Goal: Complete application form

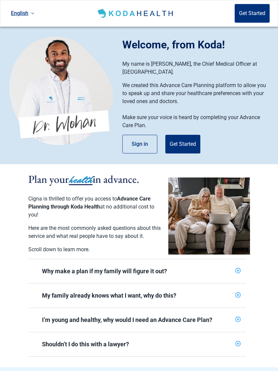
click at [183, 145] on button "Get Started" at bounding box center [183, 144] width 35 height 19
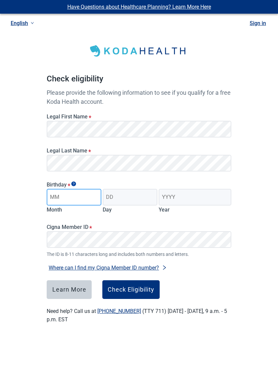
click at [68, 198] on input "Month" at bounding box center [74, 197] width 55 height 17
type input "07"
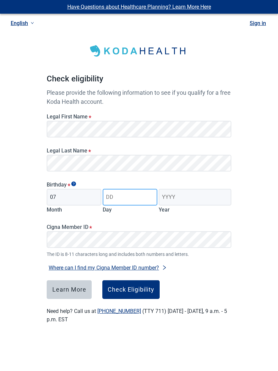
click at [123, 199] on input "Day" at bounding box center [130, 197] width 55 height 17
type input "05"
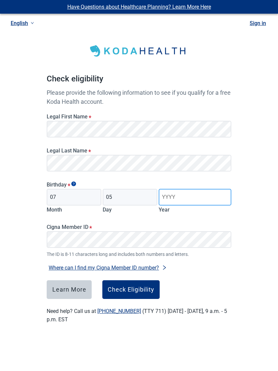
click at [173, 202] on input "Year" at bounding box center [195, 197] width 73 height 17
type input "1949"
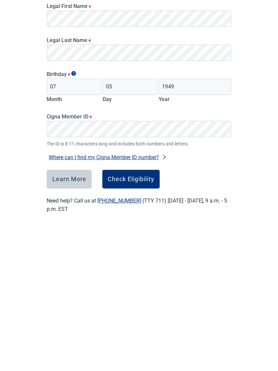
click at [130, 286] on div "Check Eligibility" at bounding box center [131, 289] width 47 height 7
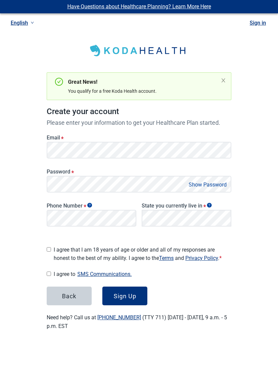
click at [202, 181] on button "Show Password" at bounding box center [208, 185] width 42 height 9
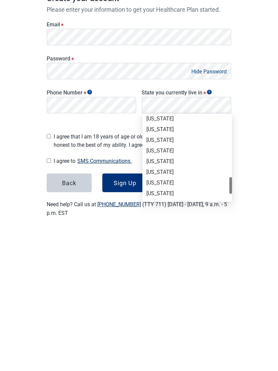
scroll to position [408, 0]
click at [169, 271] on div "[US_STATE]" at bounding box center [188, 274] width 82 height 7
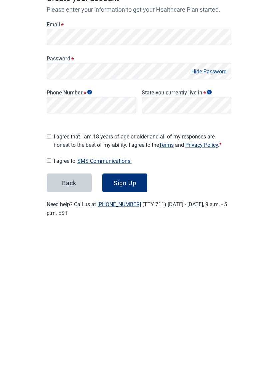
click at [51, 248] on input "I agree that I am 18 years of age or older and all of my responses are honest t…" at bounding box center [49, 250] width 4 height 4
checkbox input "true"
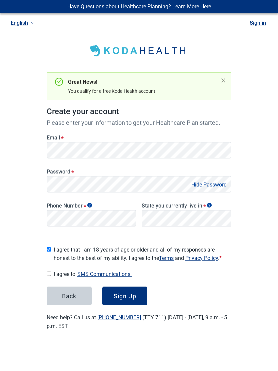
click at [127, 293] on div "Sign Up" at bounding box center [125, 296] width 23 height 7
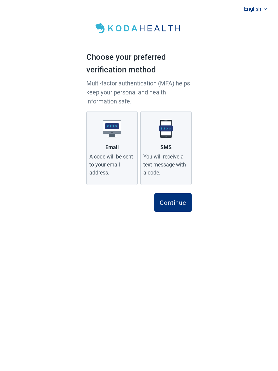
click at [169, 160] on div "You will receive a text message with a code." at bounding box center [166, 165] width 45 height 24
click at [0, 0] on input "SMS You will receive a text message with a code." at bounding box center [0, 0] width 0 height 0
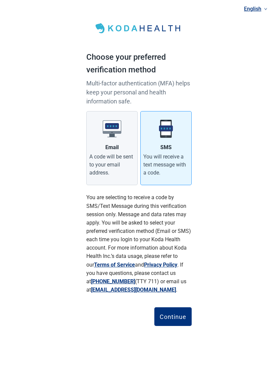
click at [174, 312] on button "Continue" at bounding box center [173, 317] width 37 height 19
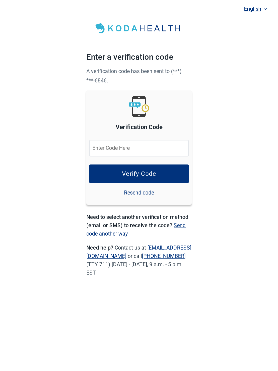
click at [108, 142] on input "Verification Code" at bounding box center [139, 148] width 100 height 17
type input "066549"
click at [143, 172] on div "Verify Code" at bounding box center [139, 174] width 34 height 7
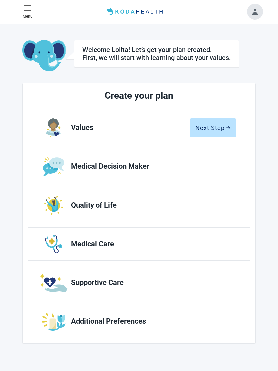
scroll to position [0, 0]
click at [219, 128] on div "Next Step" at bounding box center [213, 128] width 35 height 7
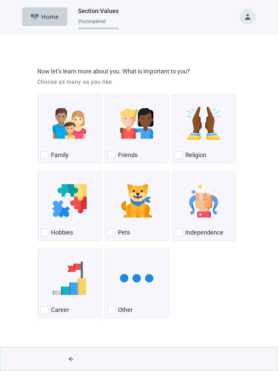
click at [44, 154] on div "Family, checkbox, not checked" at bounding box center [44, 155] width 8 height 8
click at [38, 94] on input "Family" at bounding box center [37, 94] width 0 height 0
checkbox input "true"
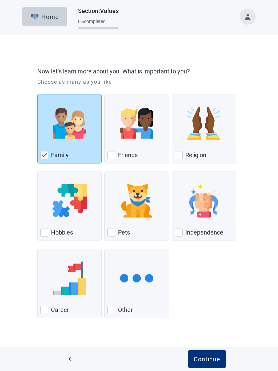
click at [178, 155] on div "Religion, checkbox, not checked" at bounding box center [179, 155] width 8 height 8
click at [172, 94] on input "Religion" at bounding box center [172, 94] width 0 height 0
checkbox input "true"
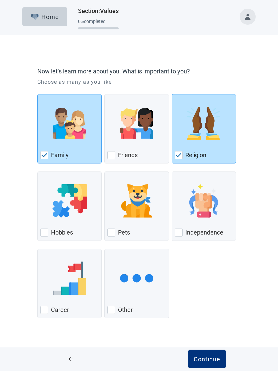
click at [180, 232] on div "Independence, checkbox, not checked" at bounding box center [179, 233] width 8 height 8
click at [172, 172] on input "Independence" at bounding box center [172, 172] width 0 height 0
checkbox input "true"
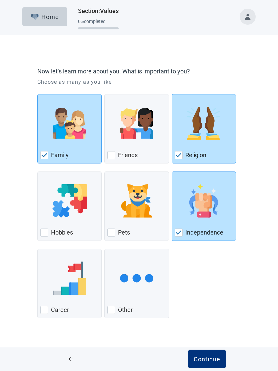
click at [205, 358] on div "Continue" at bounding box center [207, 359] width 27 height 7
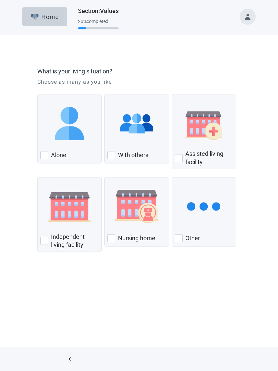
click at [113, 152] on div "With Others, checkbox, not checked" at bounding box center [112, 155] width 8 height 8
click at [105, 94] on input "With others" at bounding box center [105, 94] width 0 height 0
checkbox input "true"
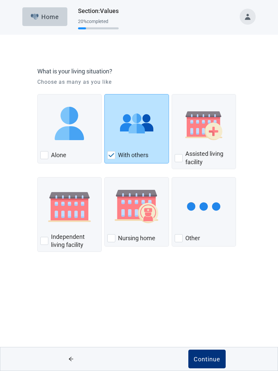
click at [207, 359] on div "Continue" at bounding box center [207, 359] width 27 height 7
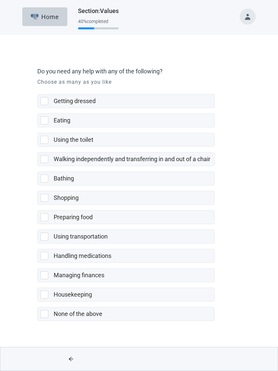
click at [44, 317] on div "None of the above, checkbox, not selected" at bounding box center [44, 314] width 8 height 8
click at [38, 302] on input "None of the above" at bounding box center [37, 302] width 0 height 0
checkbox input "true"
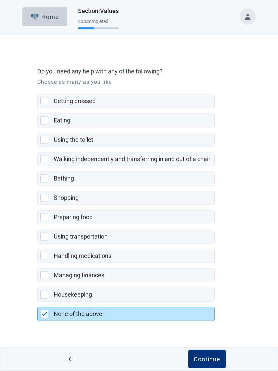
click at [202, 363] on button "Continue" at bounding box center [207, 359] width 37 height 19
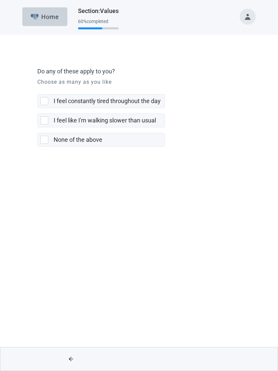
click at [48, 139] on div "None of the above, checkbox, not selected" at bounding box center [45, 140] width 11 height 8
click at [38, 128] on input "None of the above" at bounding box center [37, 128] width 0 height 0
checkbox input "true"
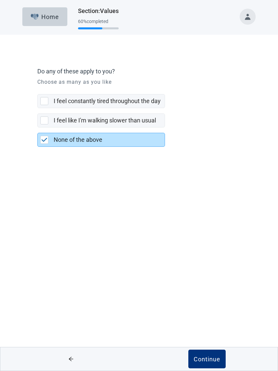
click at [206, 354] on button "Continue" at bounding box center [207, 359] width 37 height 19
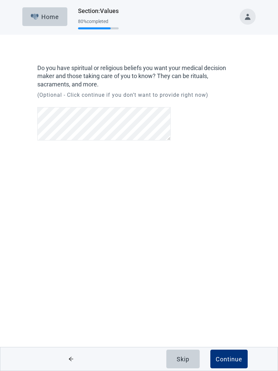
click at [225, 360] on div "Continue" at bounding box center [229, 359] width 27 height 7
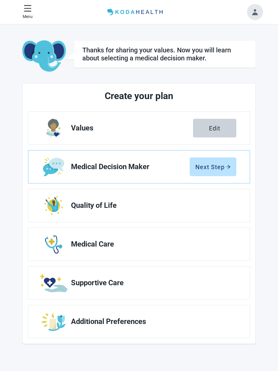
click at [217, 171] on button "Next Step" at bounding box center [213, 167] width 47 height 19
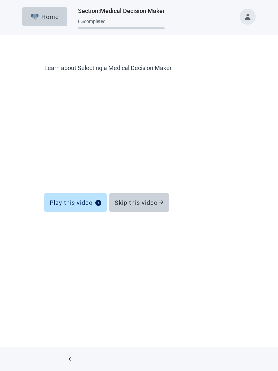
click at [147, 203] on div "Skip this video" at bounding box center [139, 202] width 49 height 7
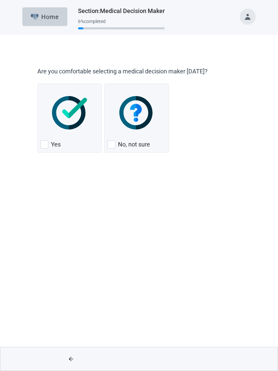
click at [45, 143] on div "Yes, checkbox, not checked" at bounding box center [44, 145] width 8 height 8
click at [38, 84] on input "Yes" at bounding box center [37, 83] width 0 height 0
checkbox input "true"
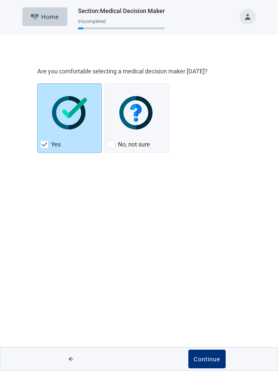
click at [209, 356] on div "Continue" at bounding box center [207, 359] width 27 height 7
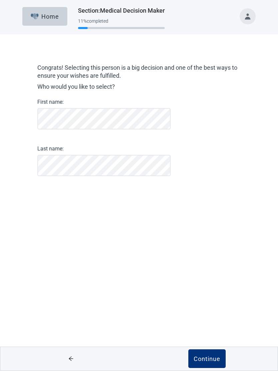
click at [208, 358] on div "Continue" at bounding box center [207, 359] width 27 height 7
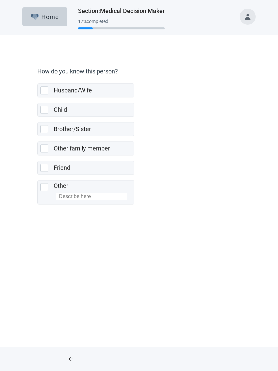
click at [44, 89] on div "Husband/Wife, checkbox, not selected" at bounding box center [44, 90] width 8 height 8
click at [38, 78] on input "Husband/Wife" at bounding box center [37, 78] width 0 height 0
checkbox input "true"
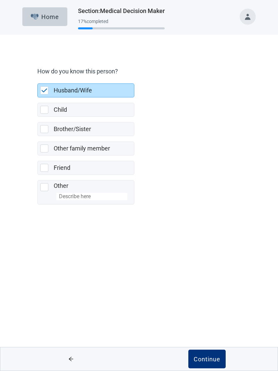
click at [205, 356] on div "Continue" at bounding box center [207, 359] width 27 height 7
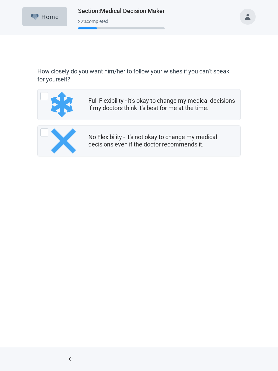
click at [45, 94] on div "Full Flexibility - it's okay to change my medical decisions if my doctors think…" at bounding box center [44, 96] width 8 height 8
click at [38, 89] on input "Full Flexibility - it's okay to change my medical decisions if my doctors think…" at bounding box center [37, 89] width 0 height 0
radio input "true"
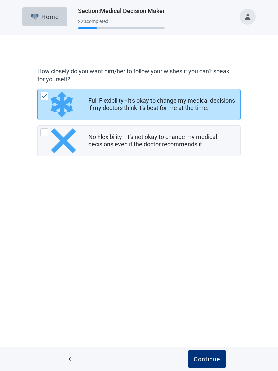
click at [207, 356] on div "Continue" at bounding box center [207, 359] width 27 height 7
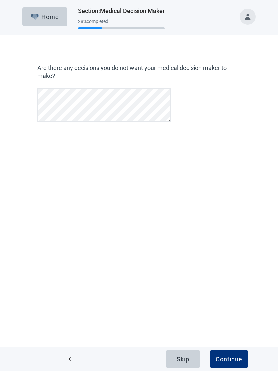
click at [225, 356] on div "Continue" at bounding box center [229, 359] width 27 height 7
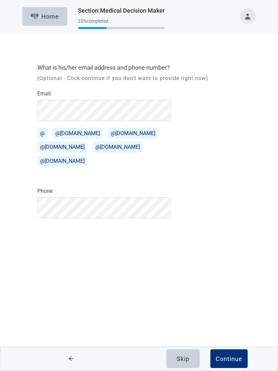
click at [225, 359] on div "Continue" at bounding box center [229, 359] width 27 height 7
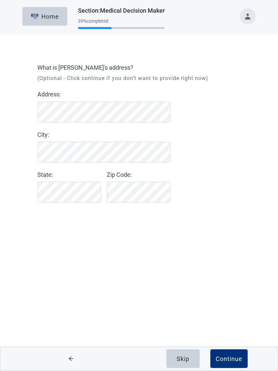
click at [225, 357] on div "Continue" at bounding box center [229, 359] width 27 height 7
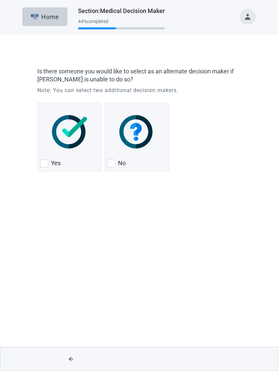
click at [44, 162] on div "Yes, checkbox, not checked" at bounding box center [44, 164] width 8 height 8
click at [38, 103] on input "Yes" at bounding box center [37, 103] width 0 height 0
checkbox input "true"
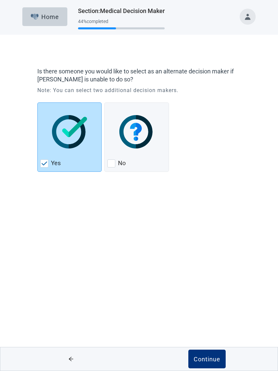
click at [208, 355] on button "Continue" at bounding box center [207, 359] width 37 height 19
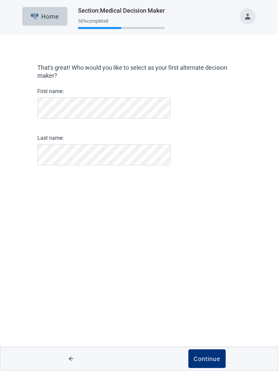
click at [205, 360] on div "Continue" at bounding box center [207, 359] width 27 height 7
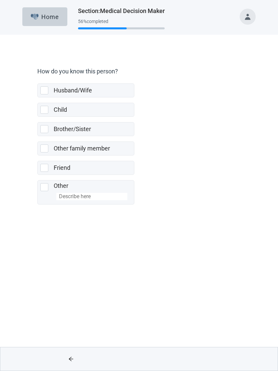
click at [45, 109] on div "Child, checkbox, not selected" at bounding box center [44, 110] width 8 height 8
click at [38, 98] on input "Child" at bounding box center [37, 98] width 0 height 0
checkbox input "true"
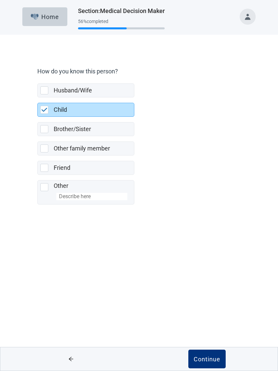
click at [205, 357] on div "Continue" at bounding box center [207, 359] width 27 height 7
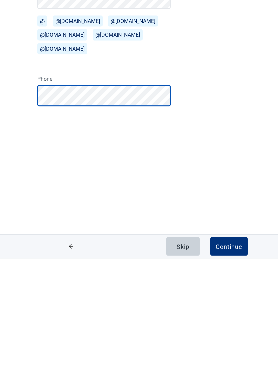
scroll to position [0, 0]
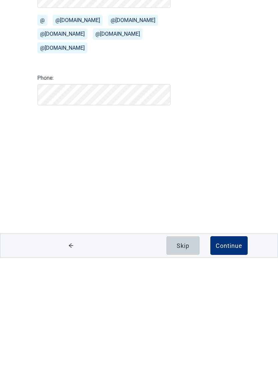
click at [232, 348] on div "Skip Continue" at bounding box center [207, 359] width 136 height 23
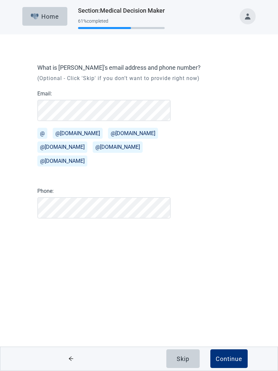
click at [225, 357] on div "Continue" at bounding box center [229, 359] width 27 height 7
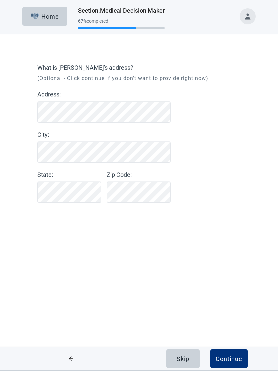
click at [226, 356] on div "Continue" at bounding box center [229, 359] width 27 height 7
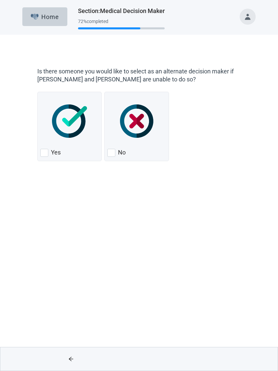
click at [45, 151] on div "Yes, checkbox, not checked" at bounding box center [44, 153] width 8 height 8
click at [38, 92] on input "Yes" at bounding box center [37, 92] width 0 height 0
checkbox input "true"
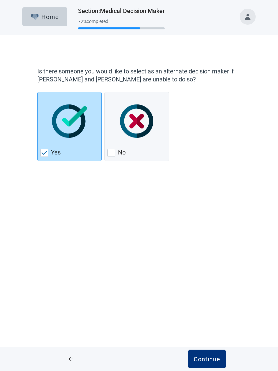
click at [205, 358] on div "Continue" at bounding box center [207, 359] width 27 height 7
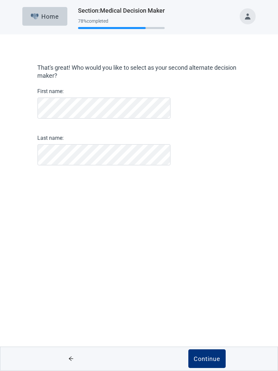
click at [208, 361] on div "Continue" at bounding box center [207, 359] width 27 height 7
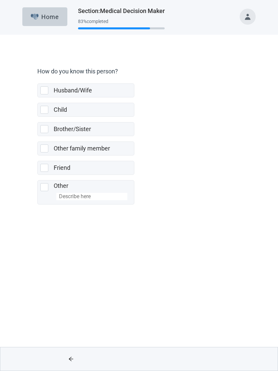
click at [45, 108] on div "Child, checkbox, not selected" at bounding box center [44, 110] width 8 height 8
click at [38, 98] on input "Child" at bounding box center [37, 98] width 0 height 0
checkbox input "true"
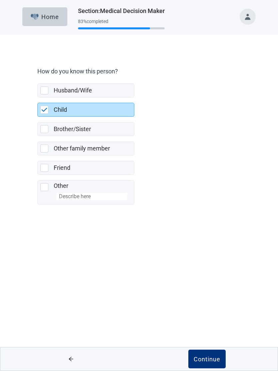
click at [206, 360] on div "Continue" at bounding box center [207, 359] width 27 height 7
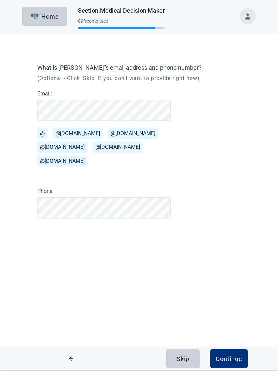
click at [226, 353] on button "Continue" at bounding box center [229, 359] width 37 height 19
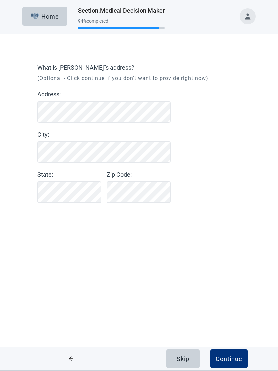
click at [226, 359] on div "Continue" at bounding box center [229, 359] width 27 height 7
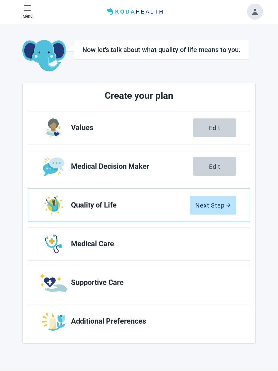
scroll to position [0, 0]
click at [213, 204] on div "Next Step" at bounding box center [213, 205] width 35 height 7
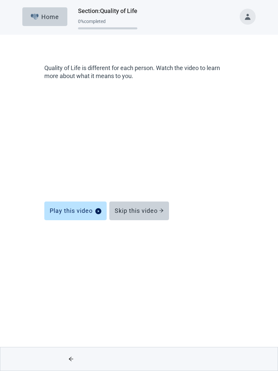
click at [145, 211] on div "Skip this video" at bounding box center [139, 211] width 49 height 7
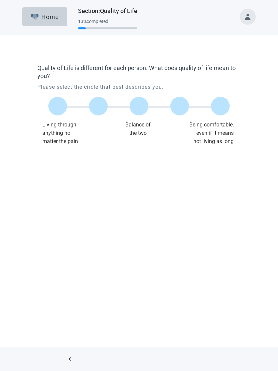
click at [219, 107] on label "Main content" at bounding box center [220, 106] width 19 height 19
click at [221, 106] on input "Quality of life scale: 100 out of 100. Being comfortable, even if it means not …" at bounding box center [221, 106] width 0 height 0
click at [207, 359] on div "Continue" at bounding box center [207, 359] width 27 height 7
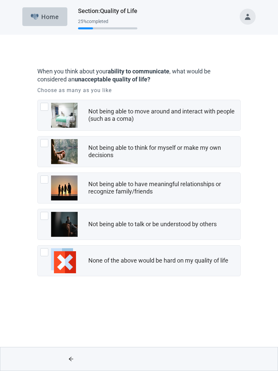
click at [46, 108] on div "Not being able to move around and interact with people (such as a coma), checkb…" at bounding box center [44, 107] width 8 height 8
click at [38, 100] on input "Not being able to move around and interact with people (such as a coma)" at bounding box center [37, 100] width 0 height 0
checkbox input "true"
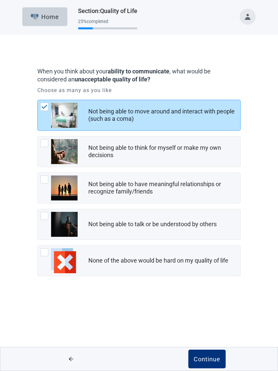
click at [44, 141] on div "Not being able to think for myself or make my own decisions, checkbox, not chec…" at bounding box center [44, 143] width 8 height 8
click at [38, 137] on input "Not being able to think for myself or make my own decisions" at bounding box center [37, 136] width 0 height 0
checkbox input "true"
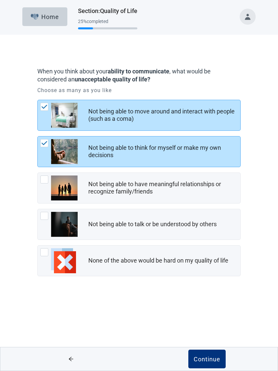
click at [48, 181] on div "Not being able to have meaningful relationships or recognize family/friends, ch…" at bounding box center [44, 180] width 8 height 8
click at [38, 173] on input "Not being able to have meaningful relationships or recognize family/friends" at bounding box center [37, 173] width 0 height 0
checkbox input "true"
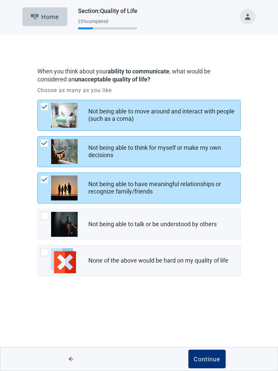
click at [206, 358] on div "Continue" at bounding box center [207, 359] width 27 height 7
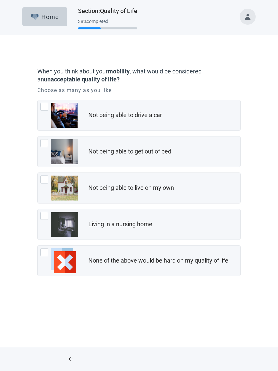
click at [46, 217] on div "Living in a nursing home, checkbox, not checked" at bounding box center [44, 216] width 8 height 8
click at [38, 209] on input "Living in a nursing home" at bounding box center [37, 209] width 0 height 0
checkbox input "true"
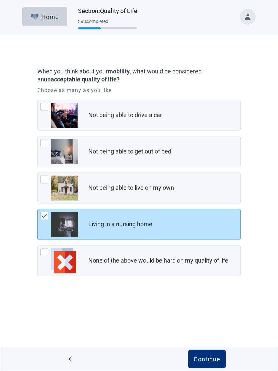
click at [45, 179] on div "Not being able to live on my own, checkbox, not checked" at bounding box center [44, 180] width 8 height 8
click at [38, 173] on input "Not being able to live on my own" at bounding box center [37, 173] width 0 height 0
checkbox input "true"
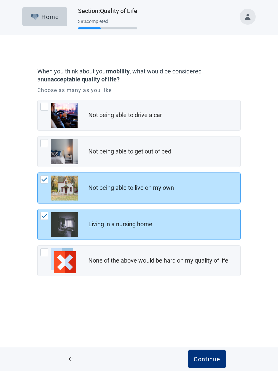
click at [44, 145] on div "Not being able to get out of bed, checkbox, not checked" at bounding box center [44, 143] width 8 height 8
click at [38, 137] on input "Not being able to get out of bed" at bounding box center [37, 136] width 0 height 0
checkbox input "true"
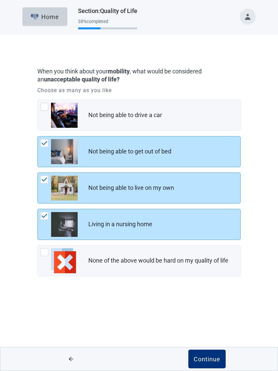
click at [207, 357] on div "Continue" at bounding box center [207, 359] width 27 height 7
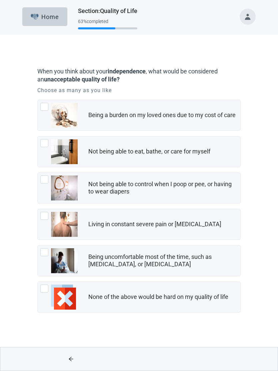
click at [44, 107] on div "Being a burden on my loved ones due to my cost of care, checkbox, not checked" at bounding box center [44, 107] width 8 height 8
click at [38, 100] on input "Being a burden on my loved ones due to my cost of care" at bounding box center [37, 100] width 0 height 0
checkbox input "true"
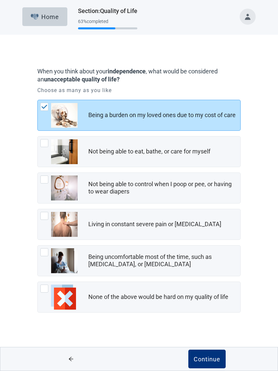
click at [42, 251] on div "Being uncomfortable most of the time, such as nausea, vomiting, or diarrhea, ch…" at bounding box center [44, 252] width 8 height 8
click at [38, 246] on input "Being uncomfortable most of the time, such as [MEDICAL_DATA], or [MEDICAL_DATA]" at bounding box center [37, 245] width 0 height 0
checkbox input "true"
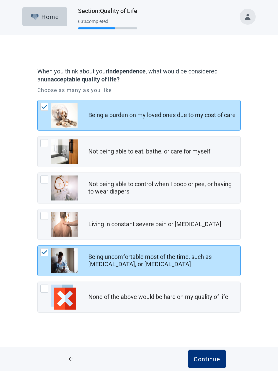
click at [43, 212] on div "Living in constant severe pain or shortness of breath, checkbox, not checked" at bounding box center [44, 216] width 8 height 8
click at [38, 209] on input "Living in constant severe pain or [MEDICAL_DATA]" at bounding box center [37, 209] width 0 height 0
checkbox input "true"
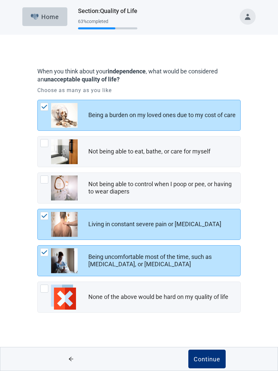
click at [42, 174] on div "Not being able to control when I poop or pee, or having to wear diapers" at bounding box center [139, 188] width 203 height 30
click at [38, 173] on input "Not being able to control when I poop or pee, or having to wear diapers" at bounding box center [37, 173] width 0 height 0
checkbox input "true"
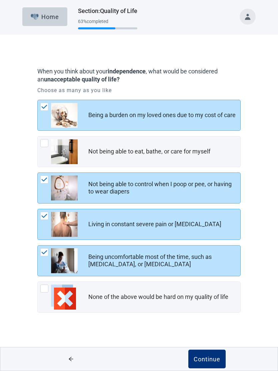
click at [45, 139] on div "Not being able to eat, bathe, or care for myself" at bounding box center [139, 152] width 203 height 30
click at [38, 137] on input "Not being able to eat, bathe, or care for myself" at bounding box center [37, 136] width 0 height 0
checkbox input "true"
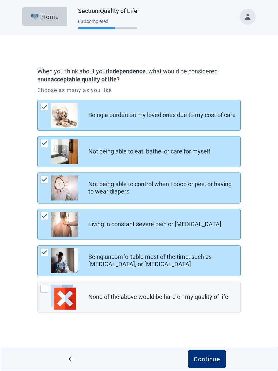
click at [209, 366] on button "Continue" at bounding box center [207, 359] width 37 height 19
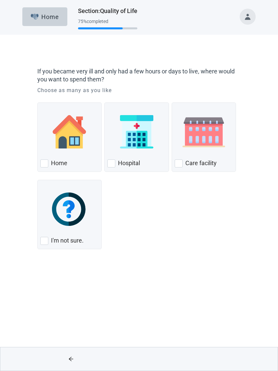
click at [46, 162] on div "Home, checkbox, not checked" at bounding box center [44, 164] width 8 height 8
click at [38, 103] on input "Home" at bounding box center [37, 103] width 0 height 0
checkbox input "true"
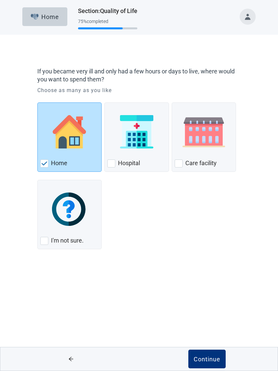
click at [206, 362] on div "Continue" at bounding box center [207, 359] width 27 height 7
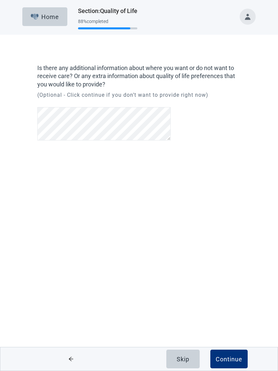
click at [226, 360] on div "Continue" at bounding box center [229, 359] width 27 height 7
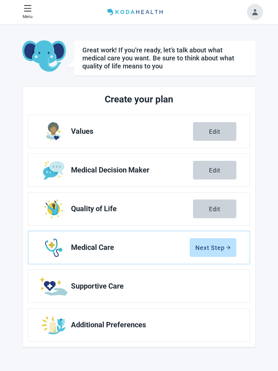
click at [206, 248] on div "Next Step" at bounding box center [213, 247] width 35 height 7
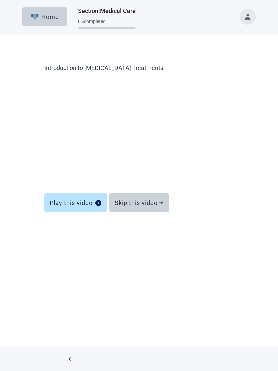
click at [145, 201] on div "Skip this video" at bounding box center [139, 202] width 49 height 7
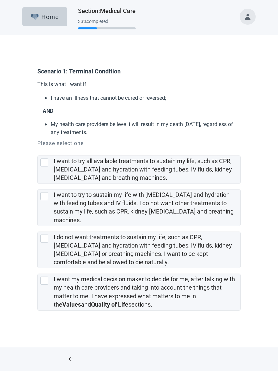
click at [71, 358] on icon "arrow-left" at bounding box center [71, 359] width 4 height 4
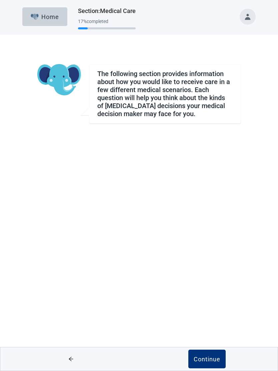
click at [204, 357] on div "Continue" at bounding box center [207, 359] width 27 height 7
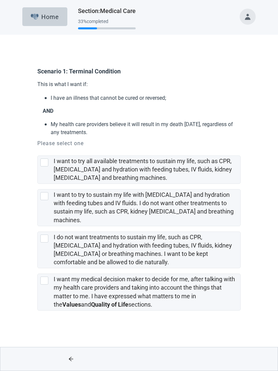
click at [44, 279] on div "[object Object], checkbox, not selected" at bounding box center [44, 281] width 8 height 8
click at [38, 269] on input "I want my medical decision maker to decide for me, after talking with my health…" at bounding box center [37, 268] width 0 height 0
checkbox input "true"
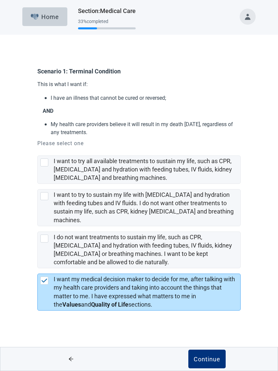
click at [206, 360] on div "Continue" at bounding box center [207, 359] width 27 height 7
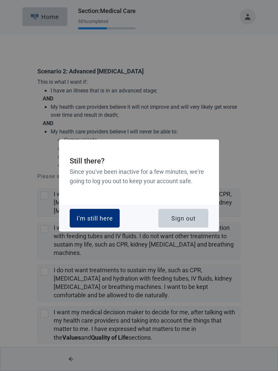
click at [102, 222] on div "I'm still here" at bounding box center [95, 218] width 36 height 7
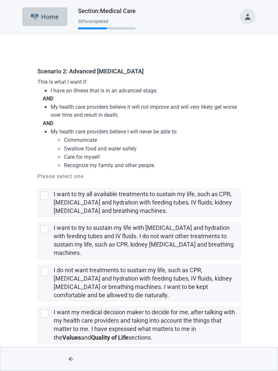
click at [48, 310] on div "[object Object], checkbox, not selected" at bounding box center [45, 314] width 11 height 8
click at [38, 302] on input "I want my medical decision maker to decide for me, after talking with my health…" at bounding box center [37, 302] width 0 height 0
checkbox input "true"
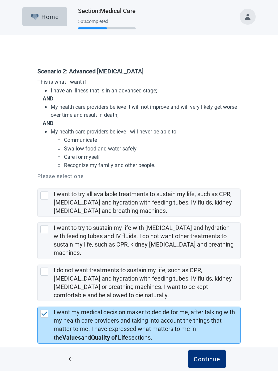
click at [209, 357] on div "Continue" at bounding box center [207, 359] width 27 height 7
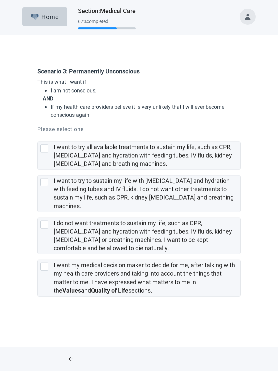
click at [45, 264] on div "[object Object], checkbox, not selected" at bounding box center [44, 267] width 8 height 8
click at [38, 255] on input "I want my medical decision maker to decide for me, after talking with my health…" at bounding box center [37, 254] width 0 height 0
checkbox input "true"
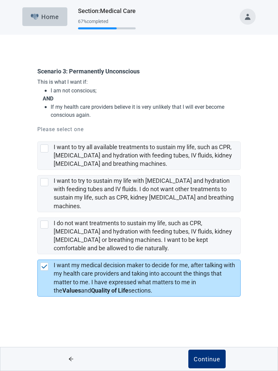
click at [207, 357] on div "Continue" at bounding box center [207, 359] width 27 height 7
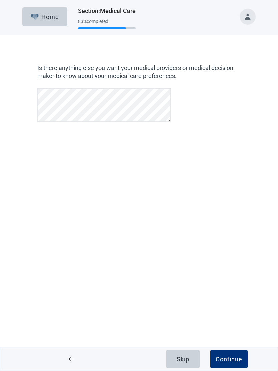
click at [221, 357] on div "Continue" at bounding box center [229, 359] width 27 height 7
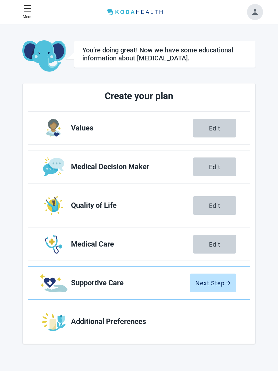
click at [209, 282] on div "Next Step" at bounding box center [213, 283] width 35 height 7
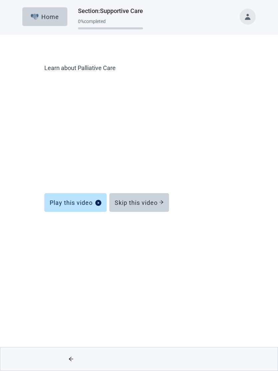
click at [143, 201] on div "Skip this video" at bounding box center [139, 202] width 49 height 7
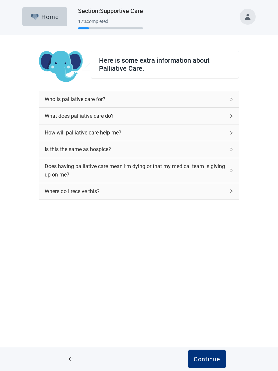
click at [230, 99] on icon "right" at bounding box center [232, 100] width 4 height 4
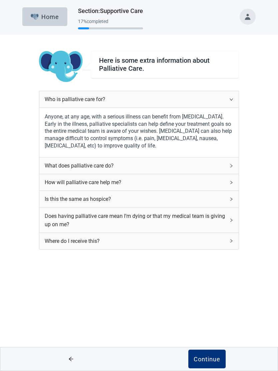
click at [231, 183] on icon "right" at bounding box center [232, 183] width 4 height 4
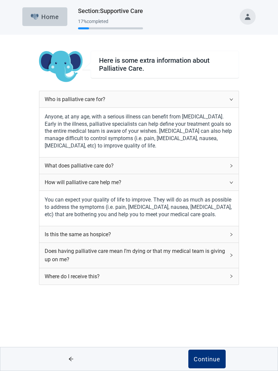
click at [231, 233] on icon "right" at bounding box center [232, 235] width 4 height 4
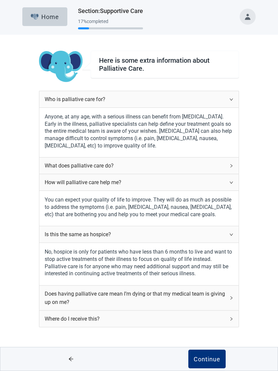
click at [230, 296] on icon "right" at bounding box center [232, 298] width 4 height 4
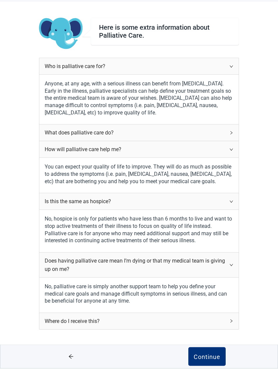
scroll to position [30, 0]
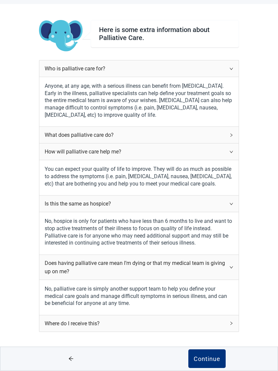
click at [148, 321] on div "Where do I receive this?" at bounding box center [135, 324] width 181 height 8
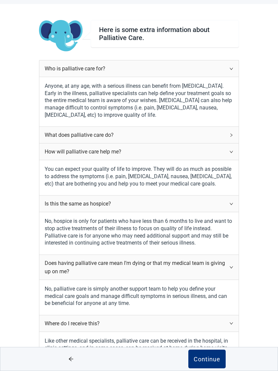
click at [208, 363] on div "Continue" at bounding box center [207, 359] width 27 height 7
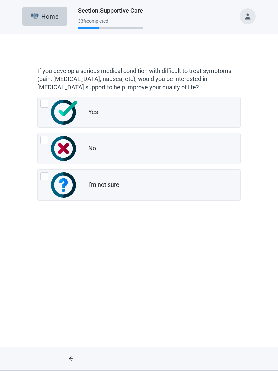
click at [44, 103] on div "Yes, radio button, not checked" at bounding box center [44, 104] width 8 height 8
click at [38, 98] on input "Yes" at bounding box center [37, 97] width 0 height 0
radio input "true"
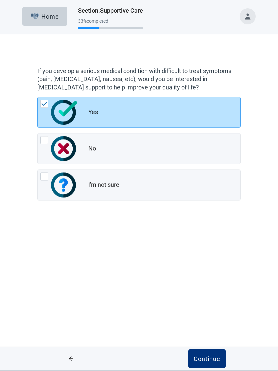
click at [209, 357] on div "Continue" at bounding box center [207, 359] width 27 height 7
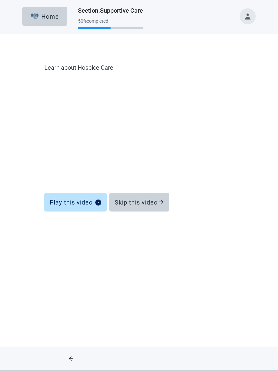
click at [143, 202] on div "Skip this video" at bounding box center [139, 202] width 49 height 7
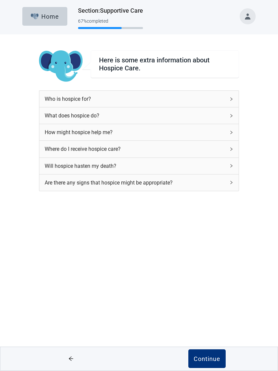
click at [229, 98] on div "Who is hospice for?" at bounding box center [139, 99] width 200 height 16
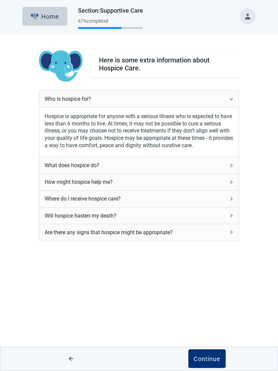
click at [233, 162] on div "What does hospice do?" at bounding box center [139, 166] width 200 height 16
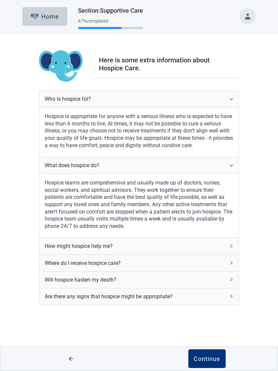
click at [230, 241] on div "How might hospice help me?" at bounding box center [139, 246] width 200 height 16
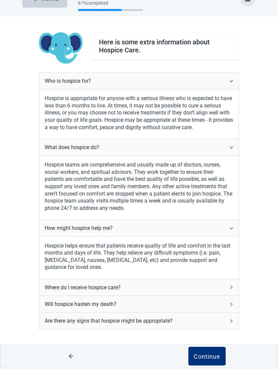
scroll to position [15, 0]
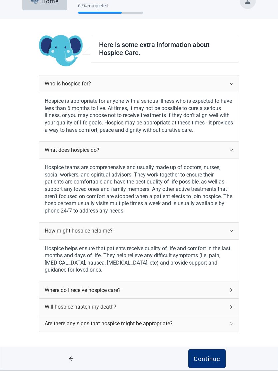
click at [233, 289] on icon "right" at bounding box center [232, 291] width 4 height 4
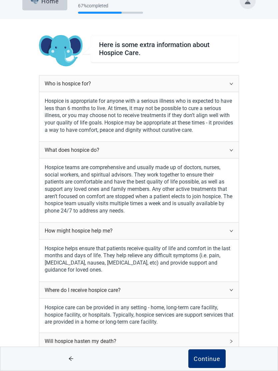
scroll to position [16, 0]
click at [225, 338] on div "Will hospice hasten my death?" at bounding box center [135, 342] width 181 height 8
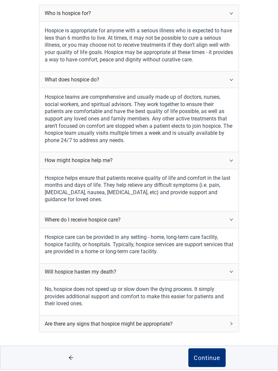
scroll to position [85, 0]
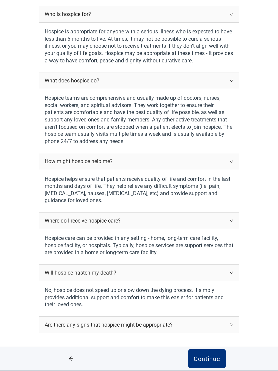
click at [229, 318] on div "Are there any signs that hospice might be appropriate?" at bounding box center [139, 325] width 200 height 16
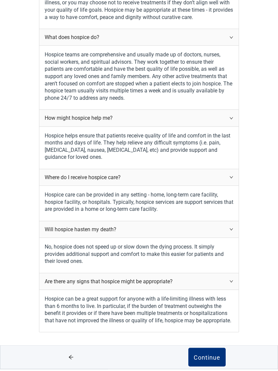
scroll to position [127, 0]
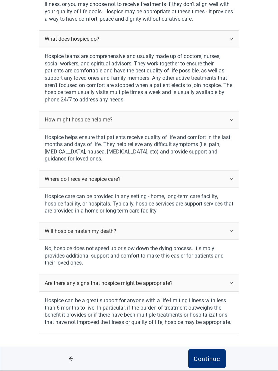
click at [207, 363] on div "Continue" at bounding box center [207, 359] width 27 height 7
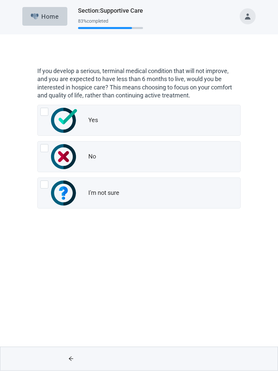
click at [46, 106] on div "Yes" at bounding box center [139, 121] width 203 height 30
click at [38, 106] on input "Yes" at bounding box center [37, 105] width 0 height 0
radio input "true"
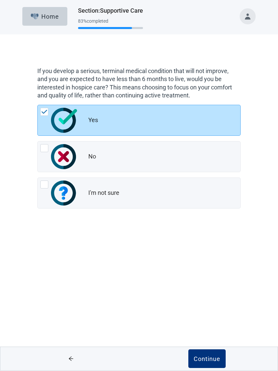
click at [201, 357] on div "Continue" at bounding box center [207, 359] width 27 height 7
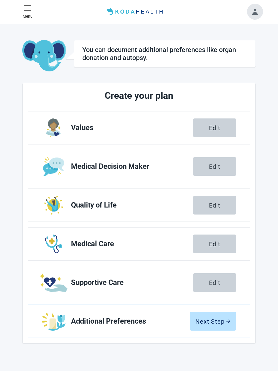
scroll to position [0, 0]
click at [213, 317] on button "Next Step" at bounding box center [213, 321] width 47 height 19
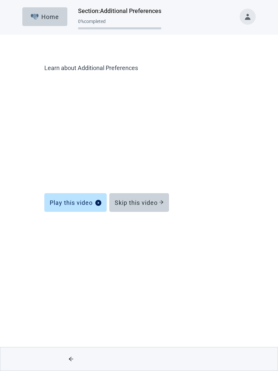
click at [147, 204] on div "Skip this video" at bounding box center [139, 202] width 49 height 7
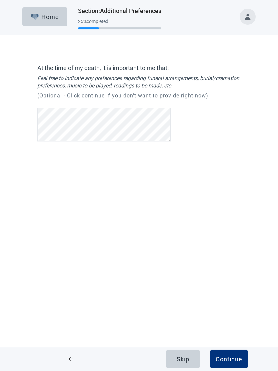
click at [226, 355] on button "Continue" at bounding box center [229, 359] width 37 height 19
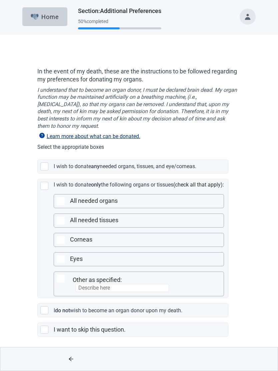
click at [45, 331] on div "Main content" at bounding box center [44, 330] width 8 height 8
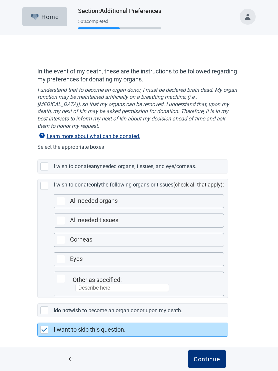
click at [204, 359] on div "Continue" at bounding box center [207, 359] width 27 height 7
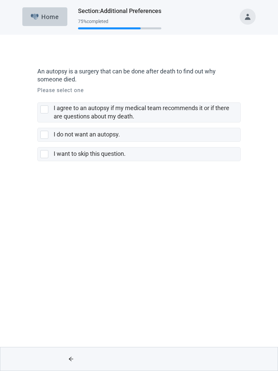
click at [46, 134] on div "I do not want an autopsy., checkbox, not selected" at bounding box center [44, 135] width 8 height 8
click at [38, 123] on input "I do not want an autopsy." at bounding box center [37, 123] width 0 height 0
checkbox input "true"
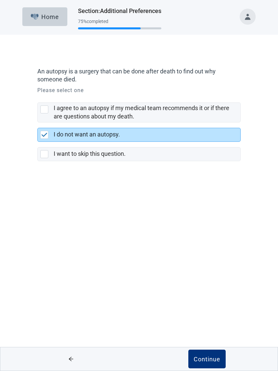
click at [206, 356] on div "Continue" at bounding box center [207, 359] width 27 height 7
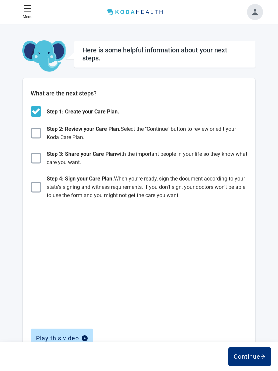
click at [33, 132] on img "Main content" at bounding box center [36, 133] width 11 height 11
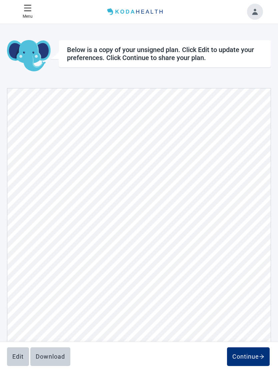
scroll to position [483, 0]
click at [248, 357] on div "Continue" at bounding box center [249, 357] width 32 height 7
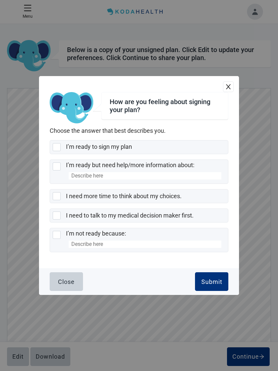
click at [56, 150] on div "I’m ready to sign my plan, checkbox, not selected" at bounding box center [57, 147] width 8 height 8
click at [50, 141] on input "I’m ready to sign my plan" at bounding box center [50, 140] width 0 height 0
checkbox input "true"
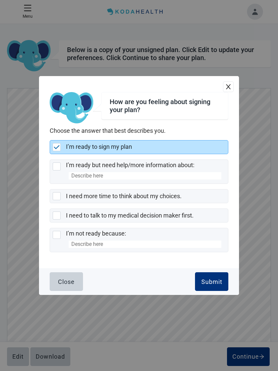
click at [211, 285] on div "Submit" at bounding box center [212, 281] width 21 height 7
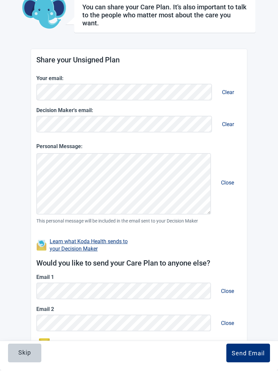
scroll to position [42, 0]
click at [228, 287] on button "Close" at bounding box center [228, 291] width 24 height 19
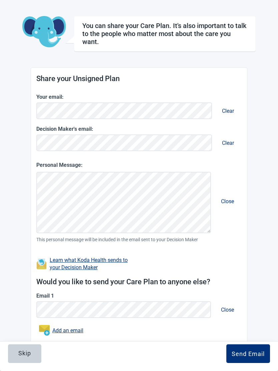
click at [225, 307] on button "Close" at bounding box center [228, 310] width 24 height 19
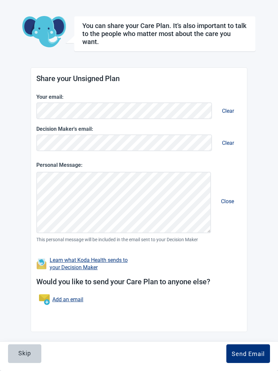
click at [247, 357] on div "Send Email" at bounding box center [248, 354] width 33 height 7
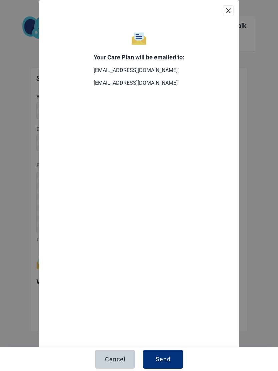
click at [163, 363] on div "Send" at bounding box center [163, 359] width 15 height 7
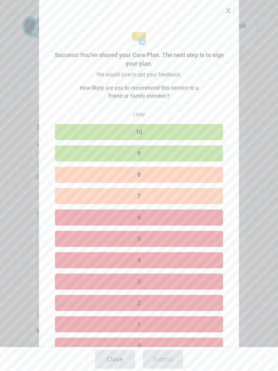
click at [122, 363] on div "Close" at bounding box center [115, 359] width 17 height 7
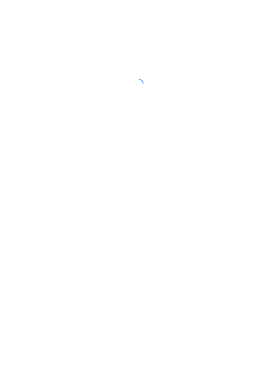
scroll to position [0, 0]
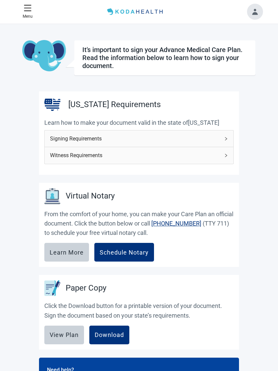
click at [109, 335] on div "Download" at bounding box center [109, 335] width 29 height 7
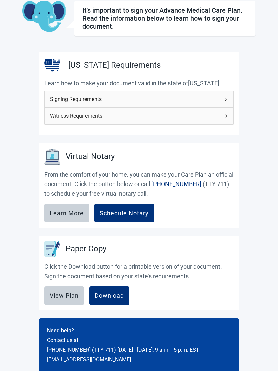
click at [113, 296] on div "Download" at bounding box center [109, 296] width 29 height 7
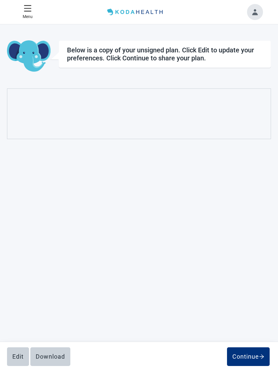
scroll to position [0, 0]
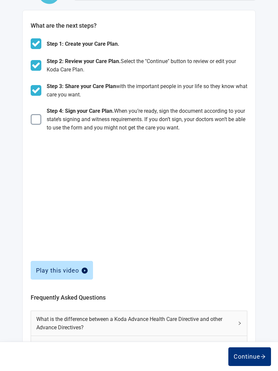
scroll to position [91, 0]
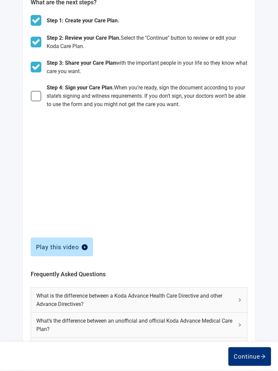
click at [248, 364] on button "Continue" at bounding box center [250, 357] width 43 height 19
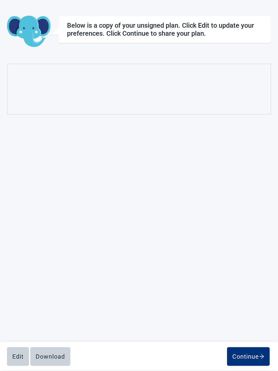
scroll to position [24, 0]
click at [52, 360] on div "Download" at bounding box center [50, 357] width 29 height 7
click at [19, 356] on div "Edit" at bounding box center [17, 357] width 11 height 7
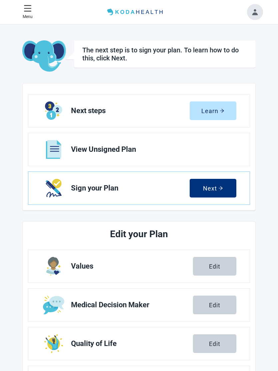
click at [30, 11] on icon "menu" at bounding box center [27, 8] width 7 height 6
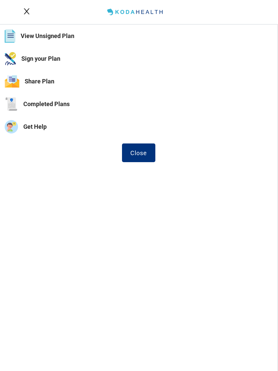
click at [60, 38] on button "View Unsigned Plan" at bounding box center [139, 36] width 278 height 23
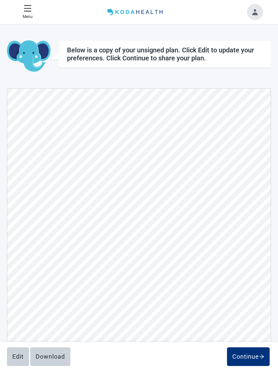
click at [50, 354] on div "Download" at bounding box center [50, 357] width 29 height 7
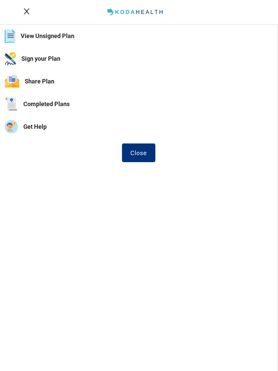
click at [59, 104] on button "Completed Plans" at bounding box center [139, 104] width 278 height 23
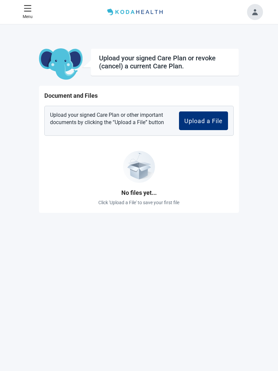
click at [28, 12] on button "Menu" at bounding box center [27, 12] width 15 height 21
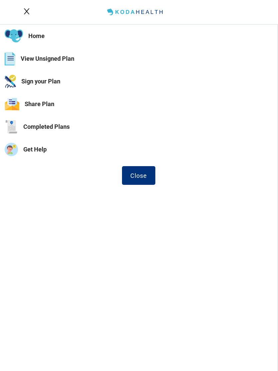
click at [65, 55] on button "View Unsigned Plan" at bounding box center [139, 58] width 278 height 23
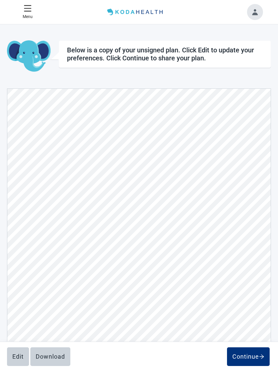
click at [251, 360] on div "Continue" at bounding box center [249, 357] width 32 height 7
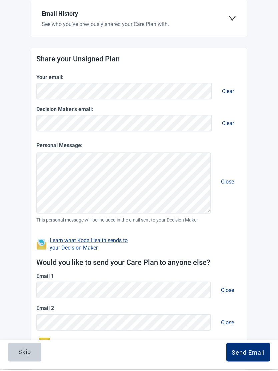
scroll to position [91, 0]
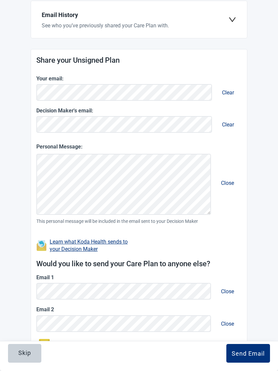
click at [228, 290] on button "Close" at bounding box center [228, 291] width 24 height 19
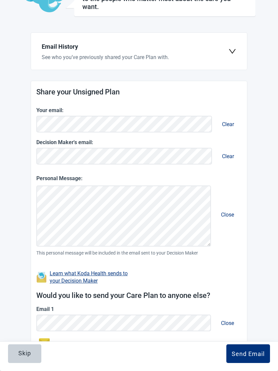
click at [228, 320] on button "Close" at bounding box center [228, 323] width 24 height 19
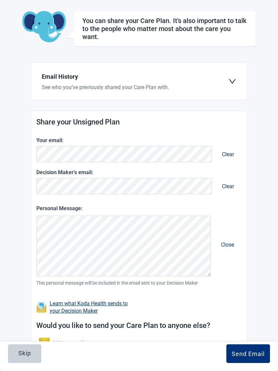
click at [27, 357] on div "Skip" at bounding box center [24, 353] width 13 height 7
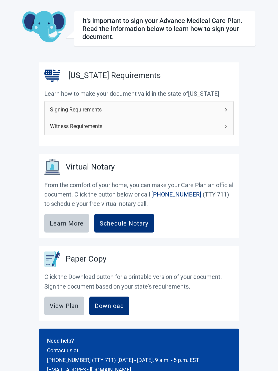
scroll to position [27, 0]
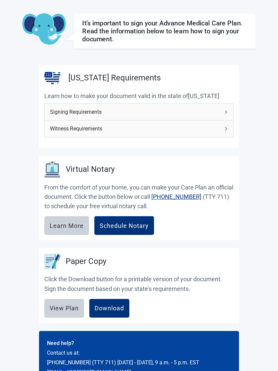
click at [120, 226] on div "Schedule Notary" at bounding box center [124, 225] width 49 height 7
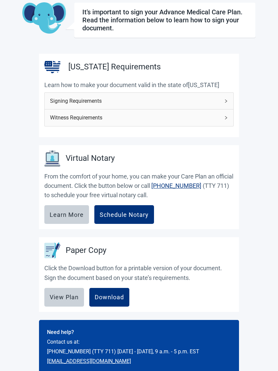
scroll to position [0, 0]
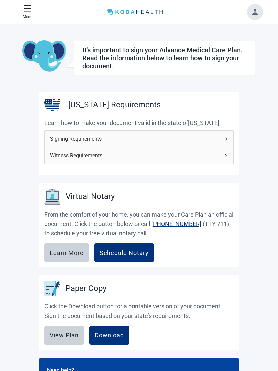
click at [31, 10] on icon "menu" at bounding box center [28, 8] width 8 height 8
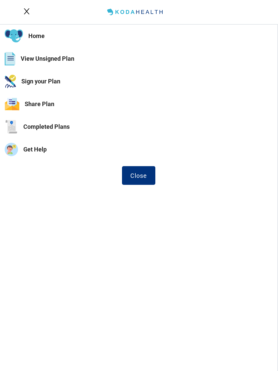
click at [141, 173] on div "Close" at bounding box center [139, 175] width 17 height 7
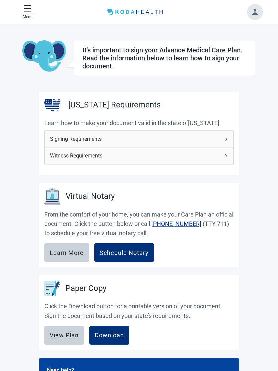
click at [254, 14] on button "Toggle account menu" at bounding box center [255, 12] width 16 height 16
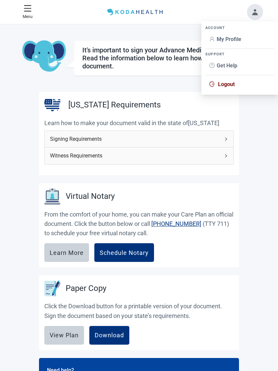
click at [228, 86] on span "Logout" at bounding box center [226, 84] width 17 height 6
